Goal: Task Accomplishment & Management: Use online tool/utility

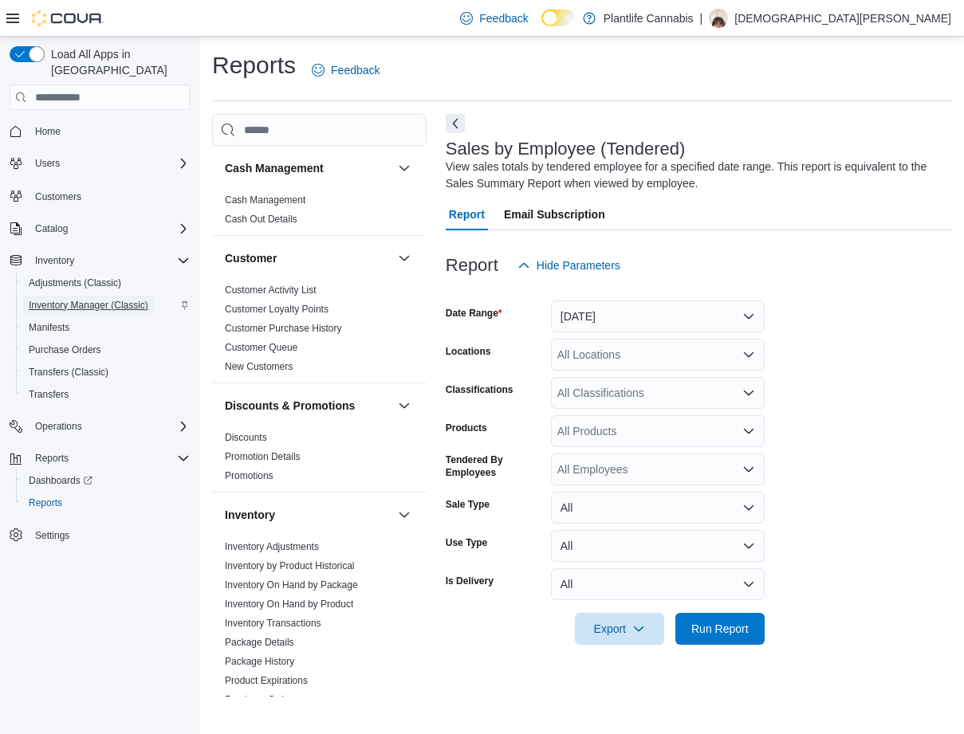
click at [92, 296] on span "Inventory Manager (Classic)" at bounding box center [89, 305] width 120 height 19
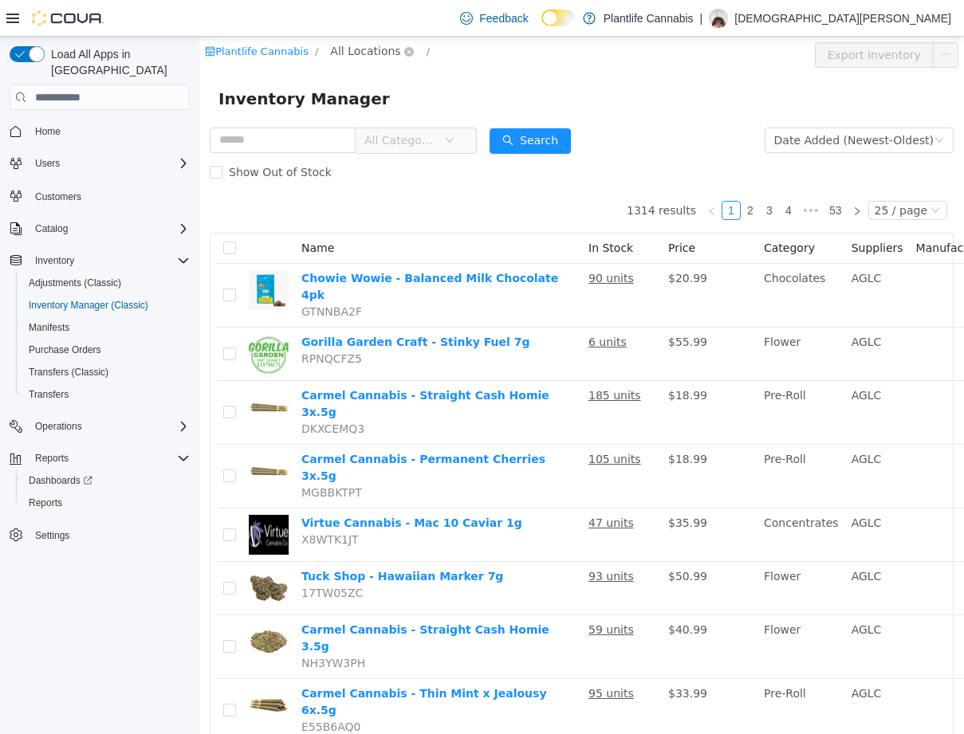
click at [350, 52] on span "All Locations" at bounding box center [365, 51] width 70 height 18
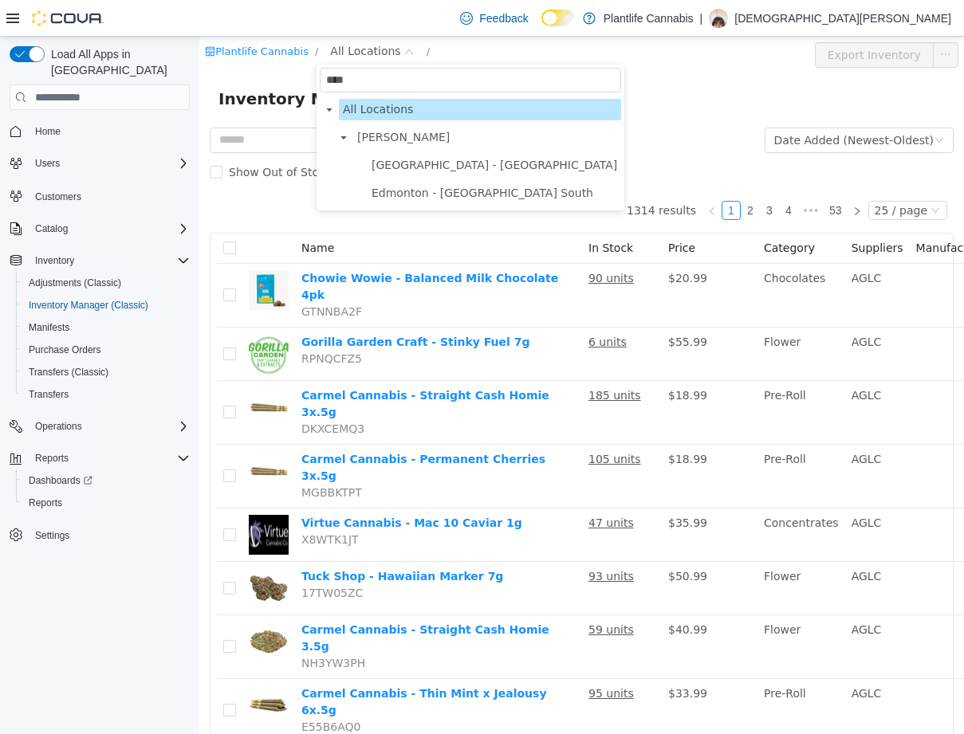
type input "****"
click at [482, 166] on span "[GEOGRAPHIC_DATA] - [GEOGRAPHIC_DATA]" at bounding box center [495, 165] width 246 height 13
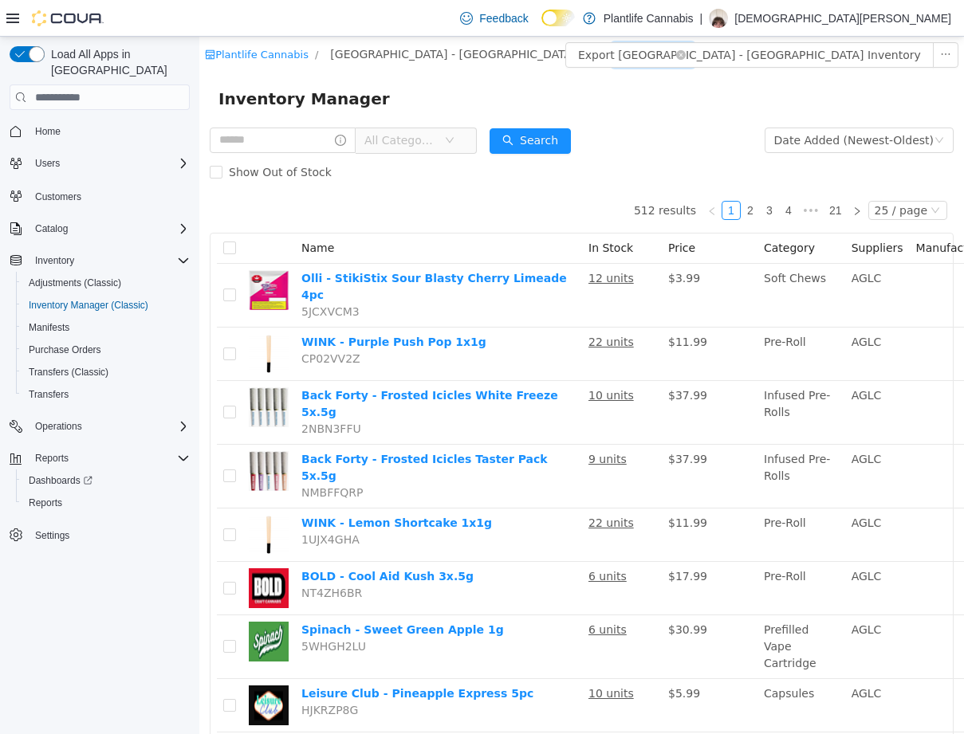
click at [620, 57] on div "All Rooms" at bounding box center [647, 54] width 55 height 24
click at [548, 121] on li "Sales Floor" at bounding box center [545, 113] width 96 height 26
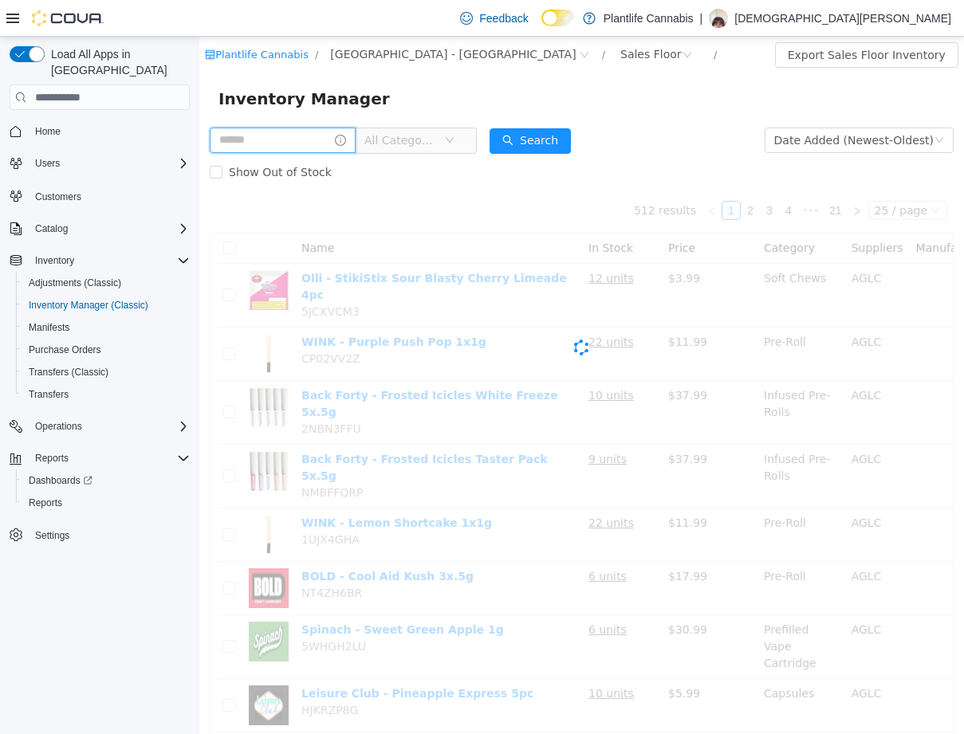
click at [281, 143] on input "text" at bounding box center [283, 141] width 146 height 26
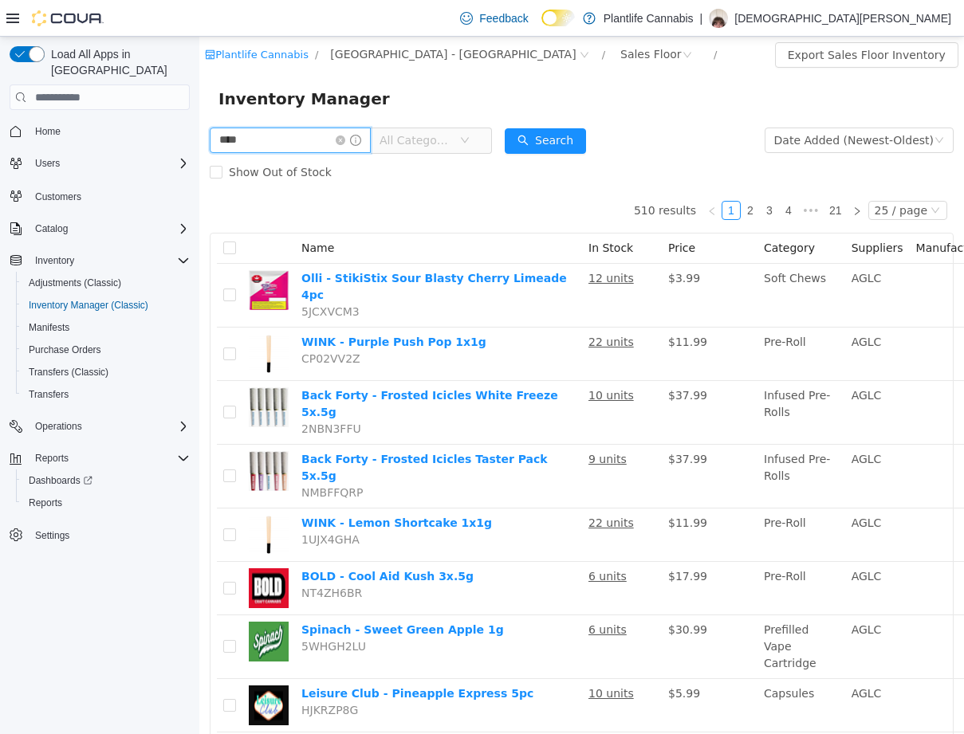
type input "****"
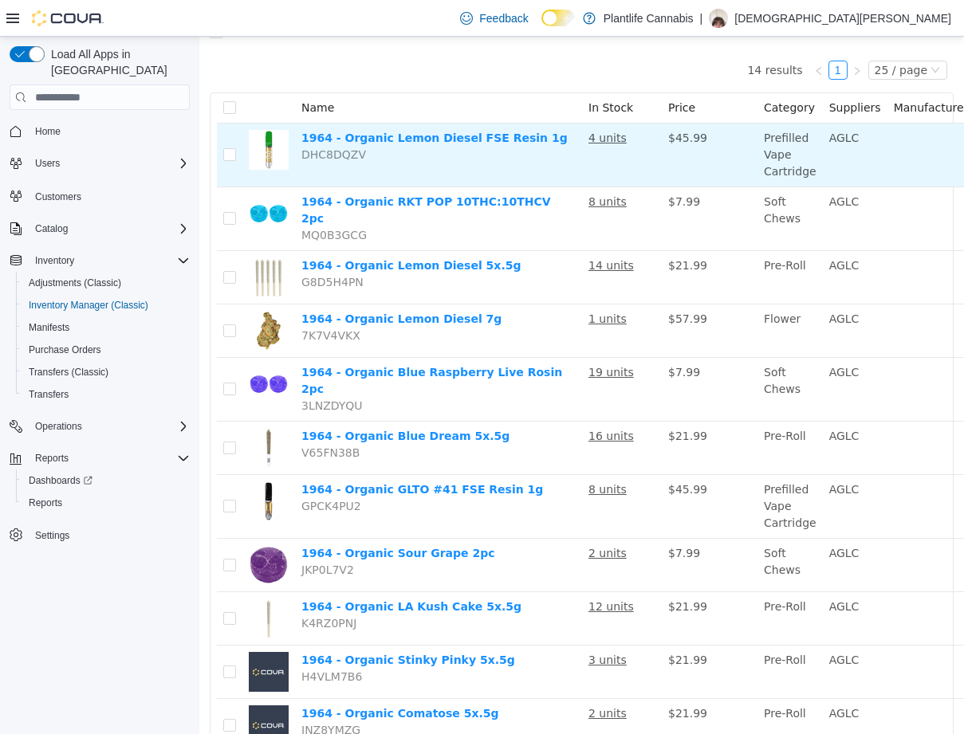
scroll to position [159, 0]
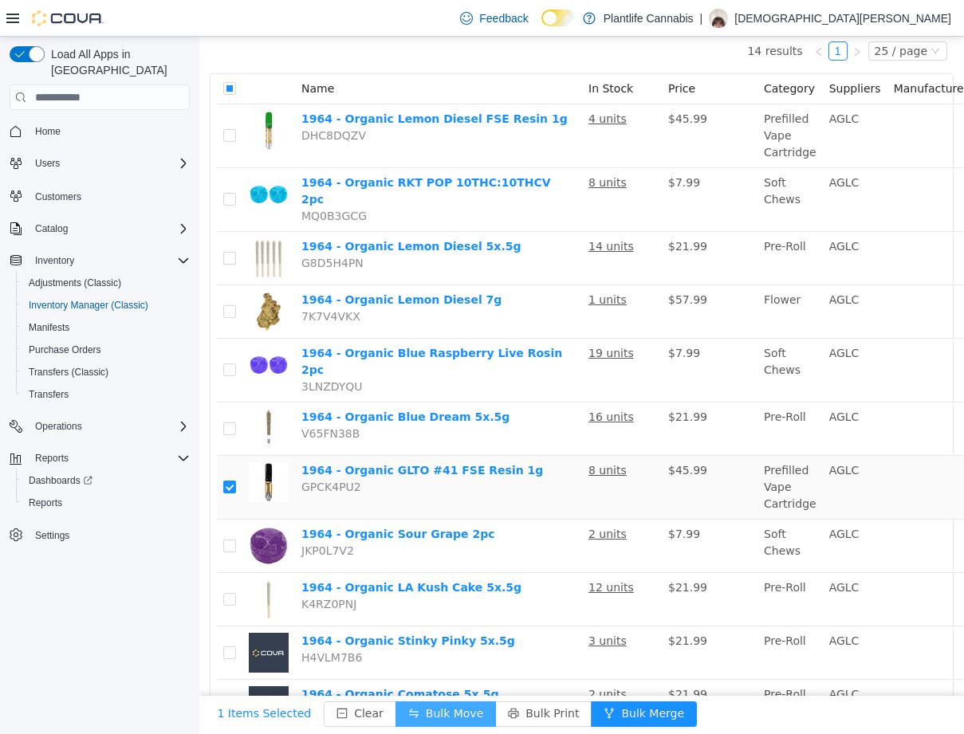
click at [398, 702] on button "Bulk Move" at bounding box center [445, 715] width 100 height 26
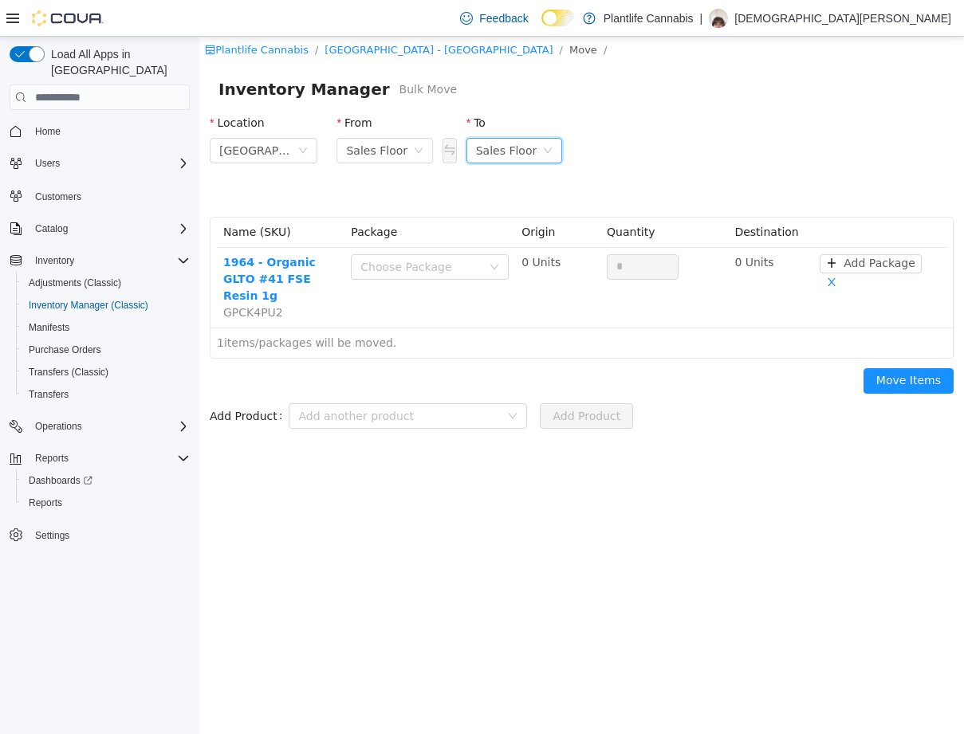
click at [490, 147] on div "Sales Floor" at bounding box center [506, 151] width 61 height 24
click at [517, 235] on li "Returns" at bounding box center [514, 234] width 96 height 26
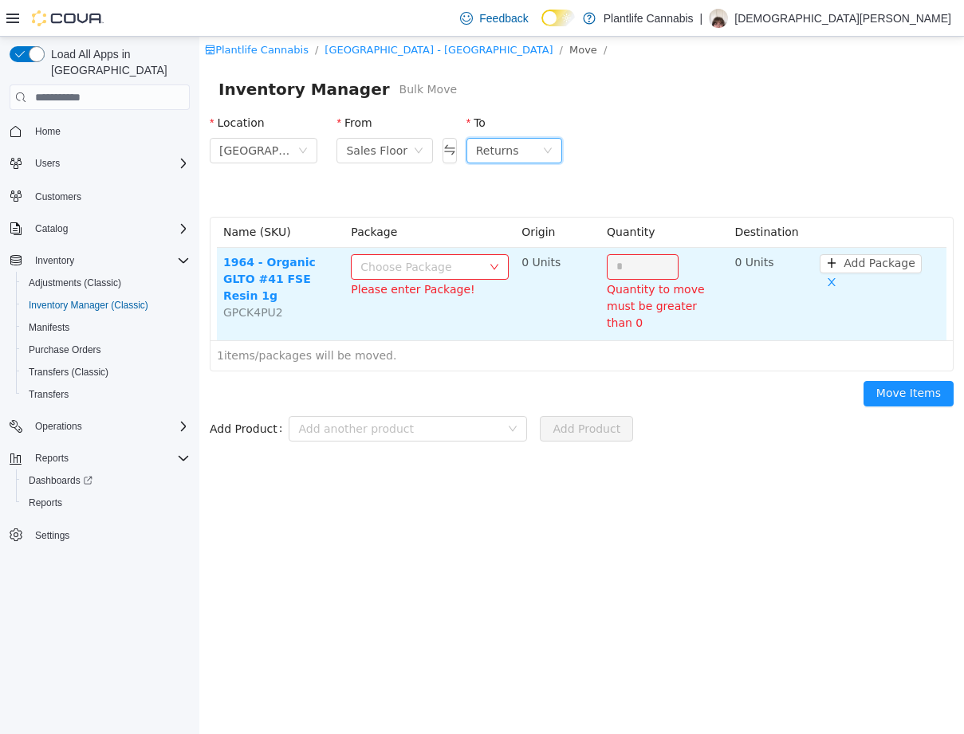
click at [443, 266] on div "Choose Package" at bounding box center [420, 267] width 121 height 16
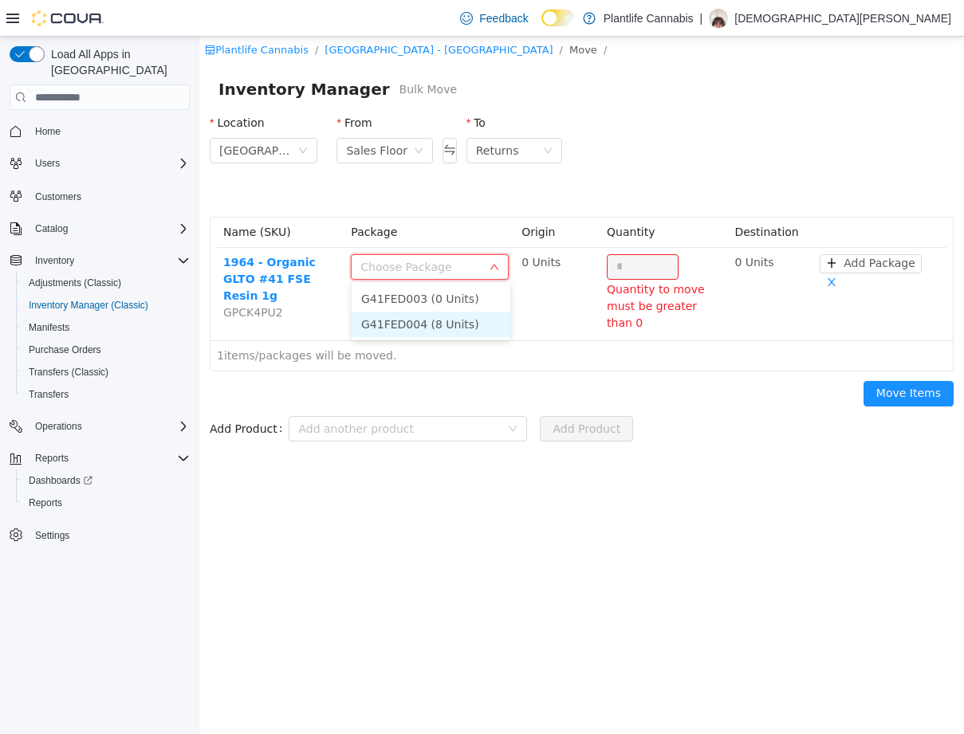
click at [454, 330] on li "G41FED004 (8 Units)" at bounding box center [431, 325] width 159 height 26
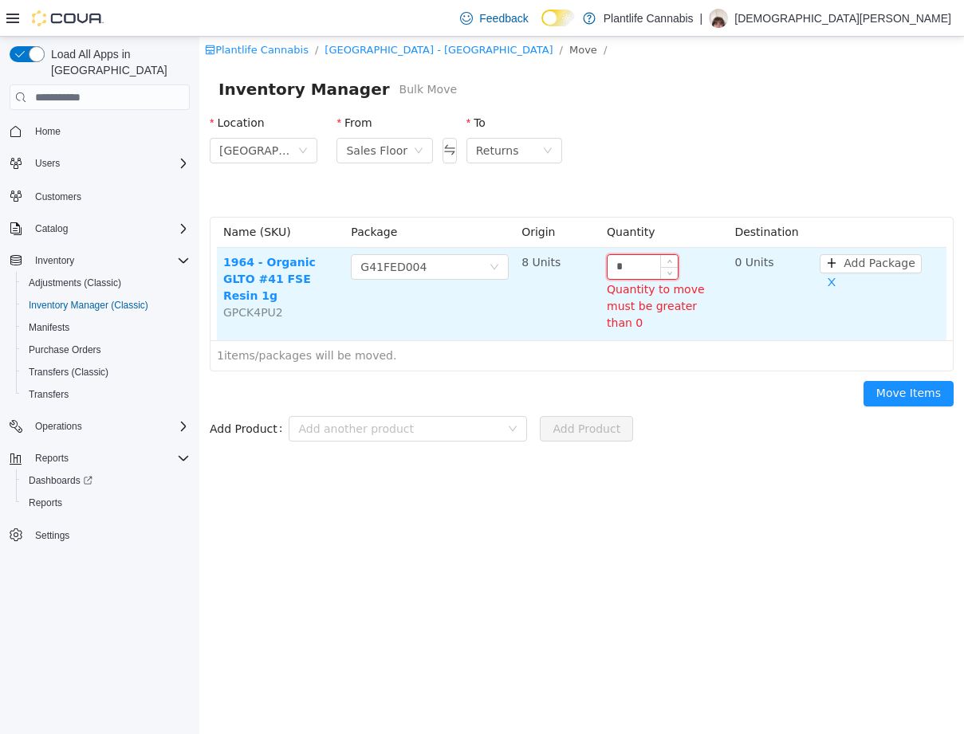
click at [659, 266] on input "*" at bounding box center [643, 267] width 70 height 24
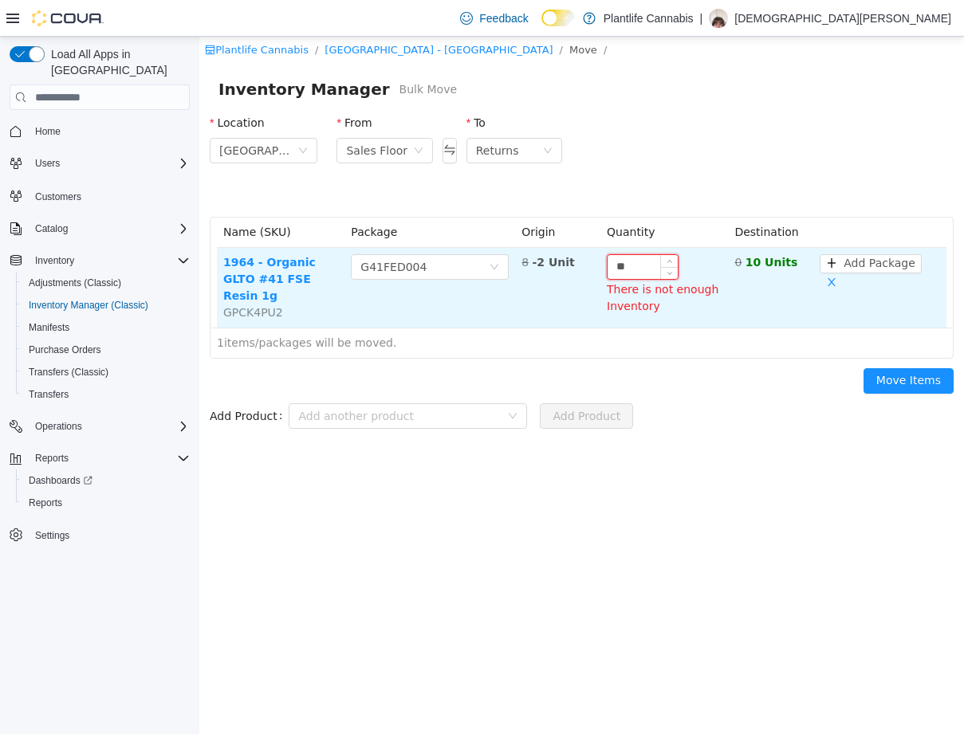
click at [655, 260] on input "**" at bounding box center [643, 267] width 70 height 24
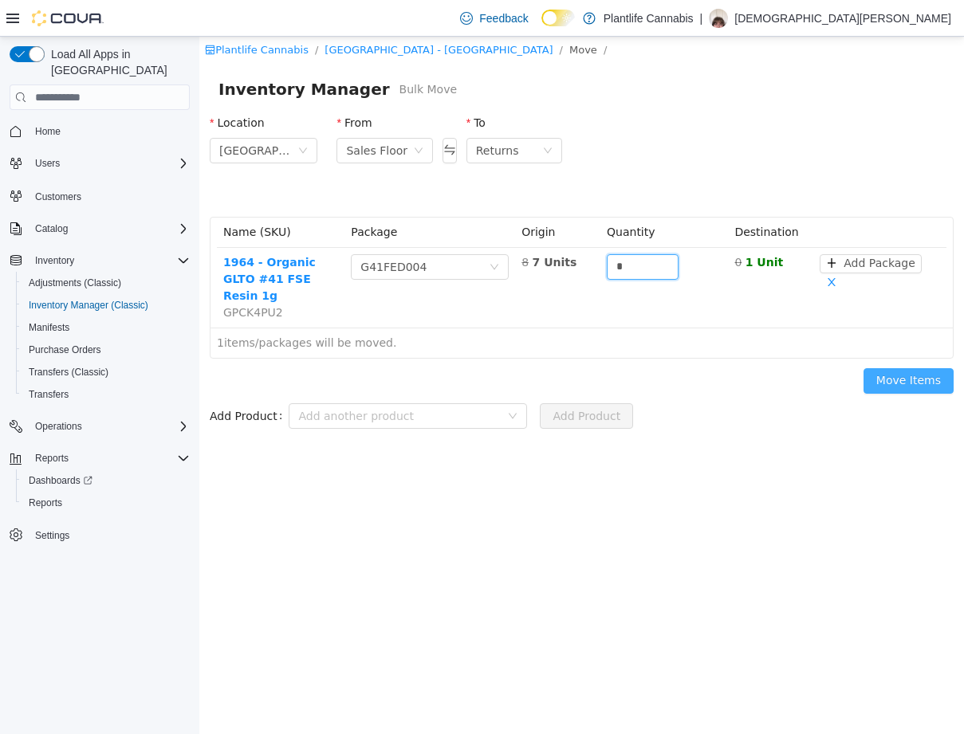
type input "*"
click at [887, 368] on button "Move Items" at bounding box center [908, 381] width 90 height 26
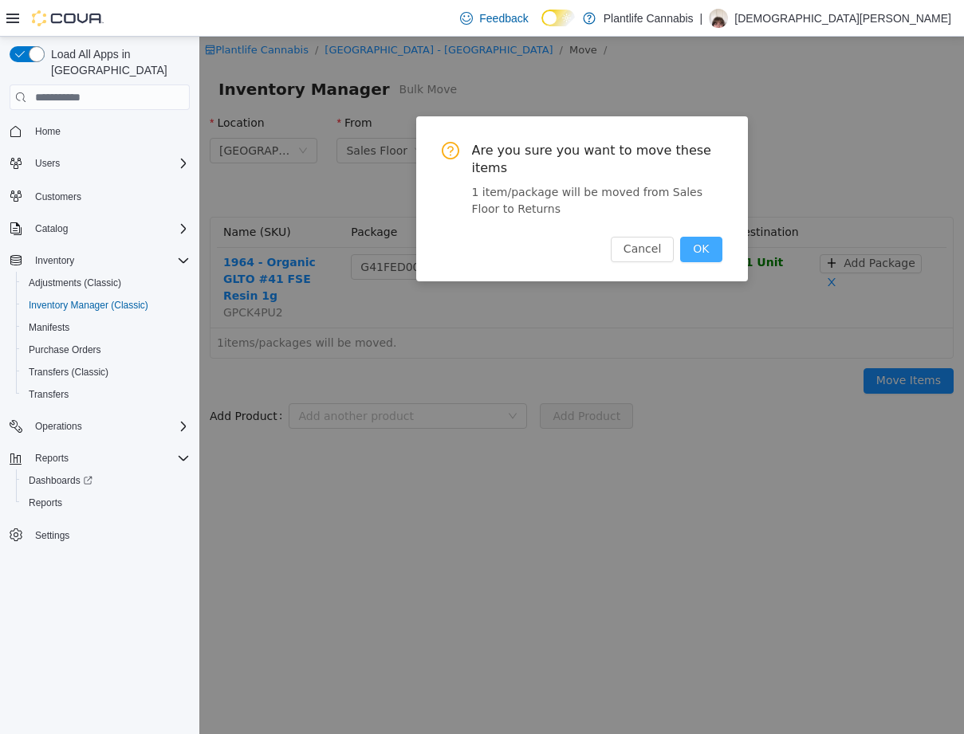
click at [697, 237] on button "OK" at bounding box center [700, 250] width 41 height 26
